Goal: Information Seeking & Learning: Learn about a topic

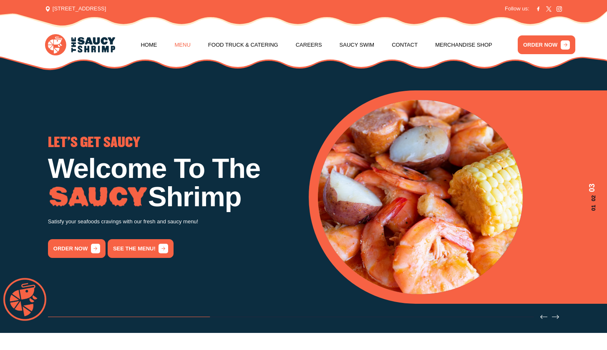
click at [183, 45] on link "Menu" at bounding box center [183, 45] width 16 height 32
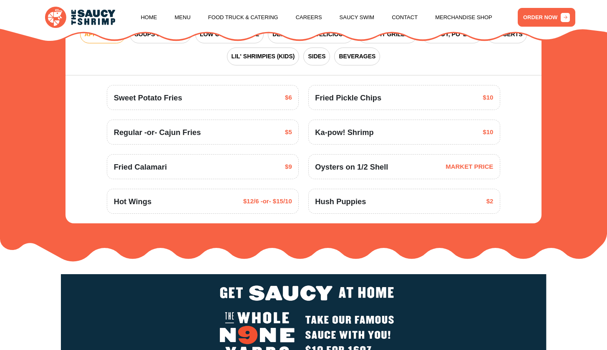
scroll to position [1004, 0]
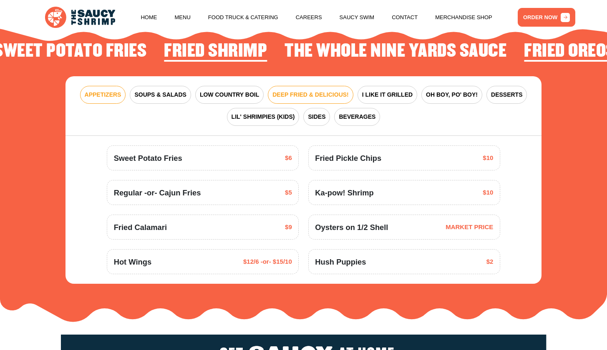
click at [308, 90] on span "DEEP FRIED & DELICIOUS!" at bounding box center [310, 94] width 76 height 9
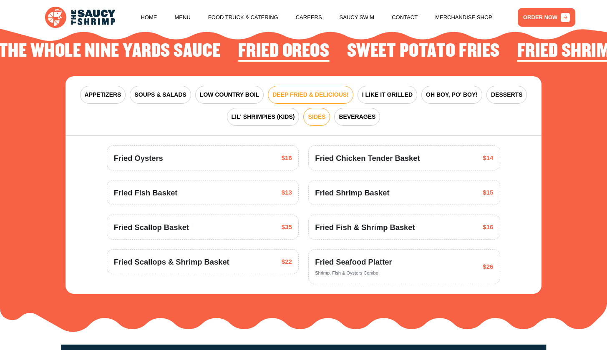
click at [319, 113] on span "SIDES" at bounding box center [317, 117] width 18 height 9
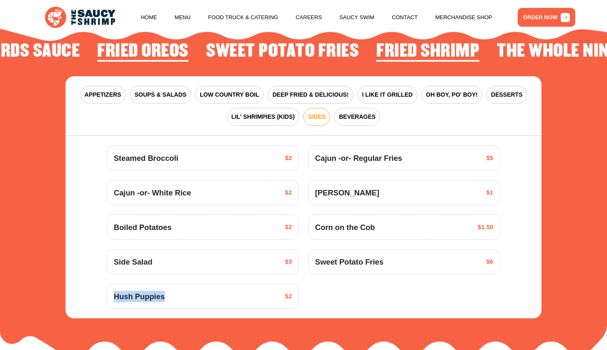
drag, startPoint x: 171, startPoint y: 293, endPoint x: 114, endPoint y: 292, distance: 56.7
click at [115, 292] on div "Hush Puppies $2" at bounding box center [203, 296] width 178 height 11
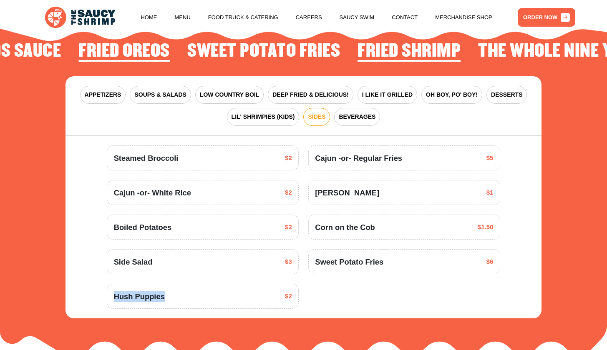
copy span "Hush Puppies"
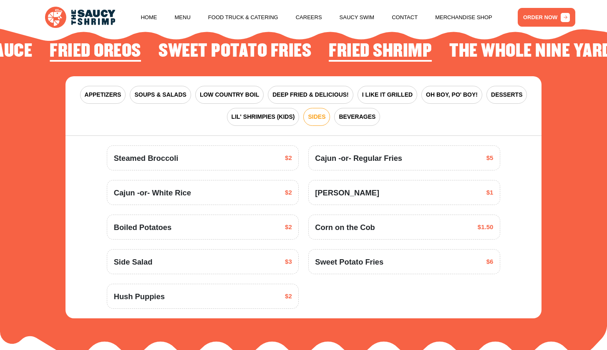
click at [162, 297] on span "Hush Puppies" at bounding box center [139, 296] width 51 height 11
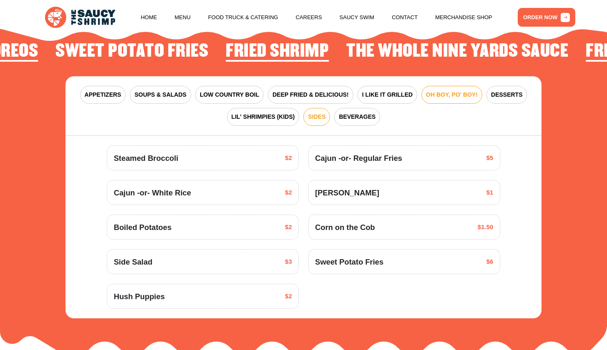
click at [456, 90] on span "OH BOY, PO' BOY!" at bounding box center [452, 94] width 52 height 9
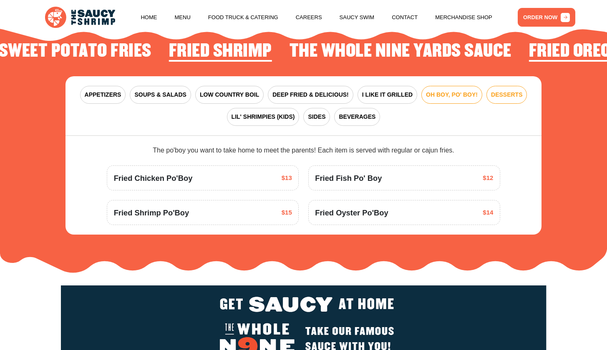
click at [505, 90] on span "DESSERTS" at bounding box center [506, 94] width 31 height 9
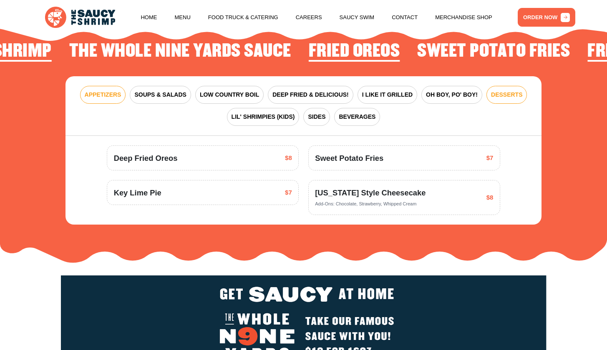
click at [102, 95] on button "APPETIZERS" at bounding box center [103, 95] width 46 height 18
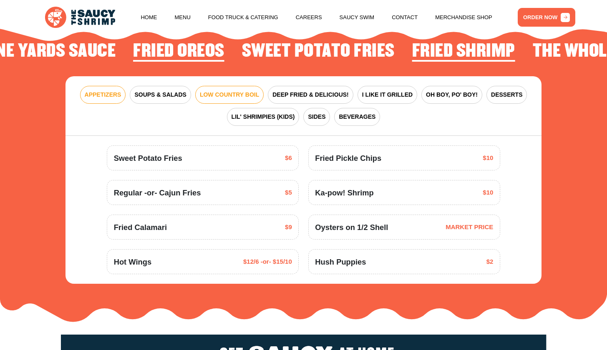
drag, startPoint x: 160, startPoint y: 91, endPoint x: 198, endPoint y: 87, distance: 38.2
click at [160, 91] on span "SOUPS & SALADS" at bounding box center [160, 94] width 52 height 9
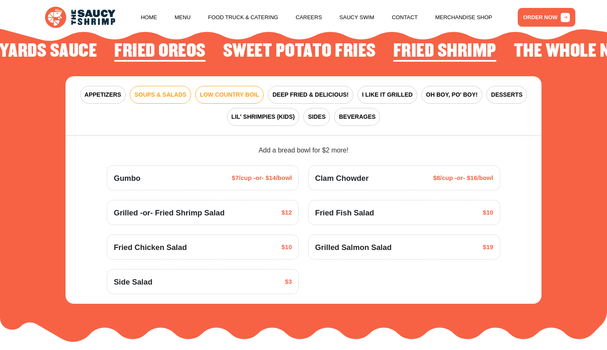
click at [246, 90] on span "LOW COUNTRY BOIL" at bounding box center [229, 94] width 59 height 9
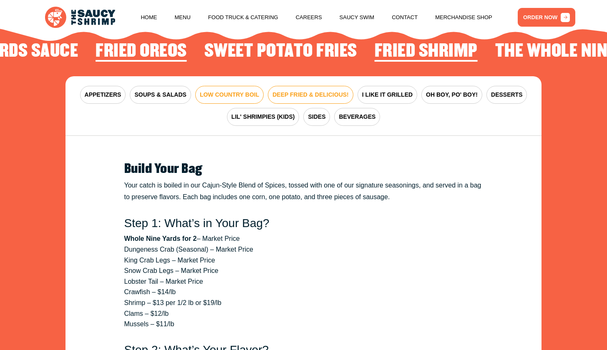
click at [305, 86] on button "DEEP FRIED & DELICIOUS!" at bounding box center [310, 95] width 85 height 18
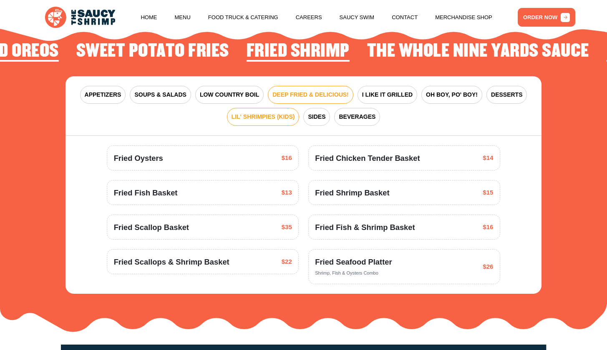
click at [290, 113] on span "LIL' SHRIMPIES (KIDS)" at bounding box center [262, 117] width 63 height 9
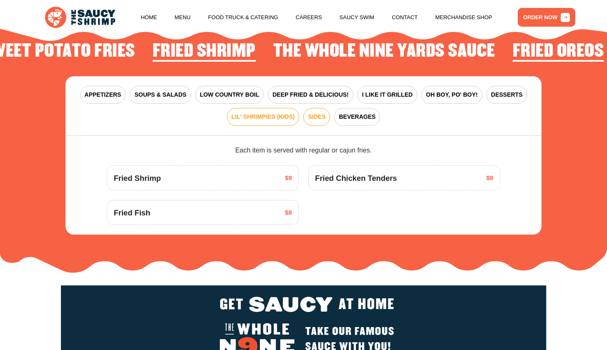
click at [318, 113] on span "SIDES" at bounding box center [317, 117] width 18 height 9
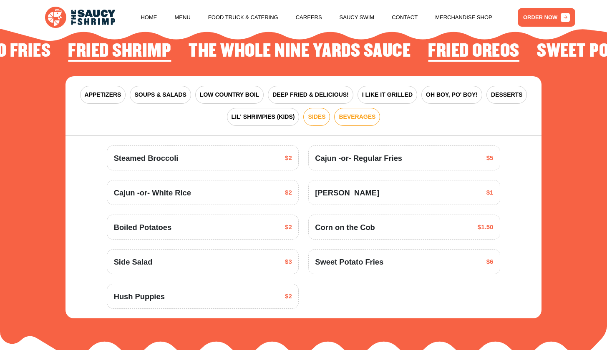
click at [356, 114] on span "BEVERAGES" at bounding box center [357, 117] width 37 height 9
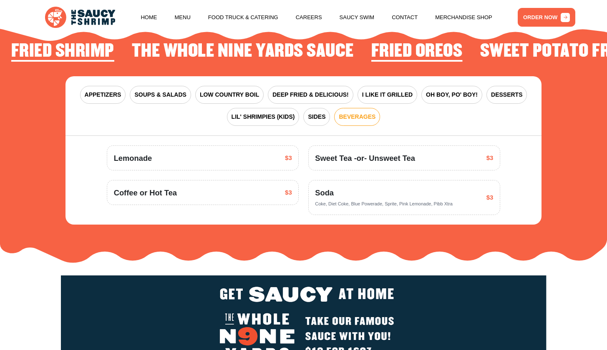
click at [386, 78] on div "APPETIZERS SOUPS & SALADS LOW COUNTRY BOIL DEEP FRIED & DELICIOUS! I LIKE IT GR…" at bounding box center [303, 106] width 476 height 60
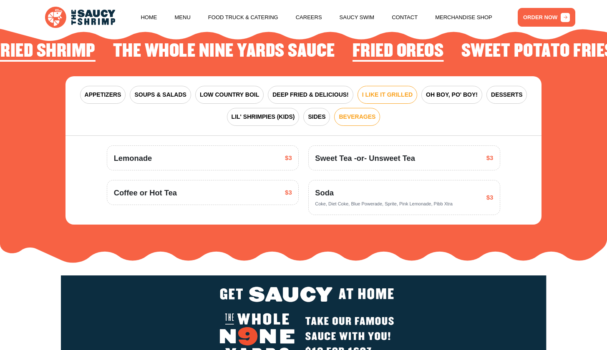
click at [397, 90] on span "I LIKE IT GRILLED" at bounding box center [387, 94] width 50 height 9
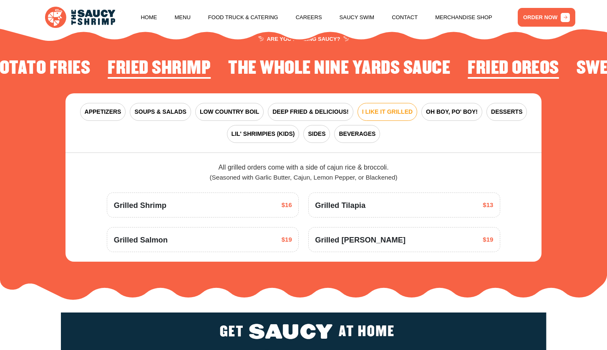
scroll to position [966, 0]
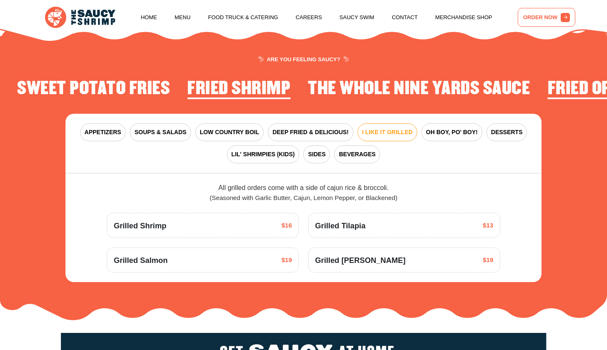
click at [539, 25] on link "ORDER NOW" at bounding box center [546, 17] width 58 height 19
